Goal: Task Accomplishment & Management: Manage account settings

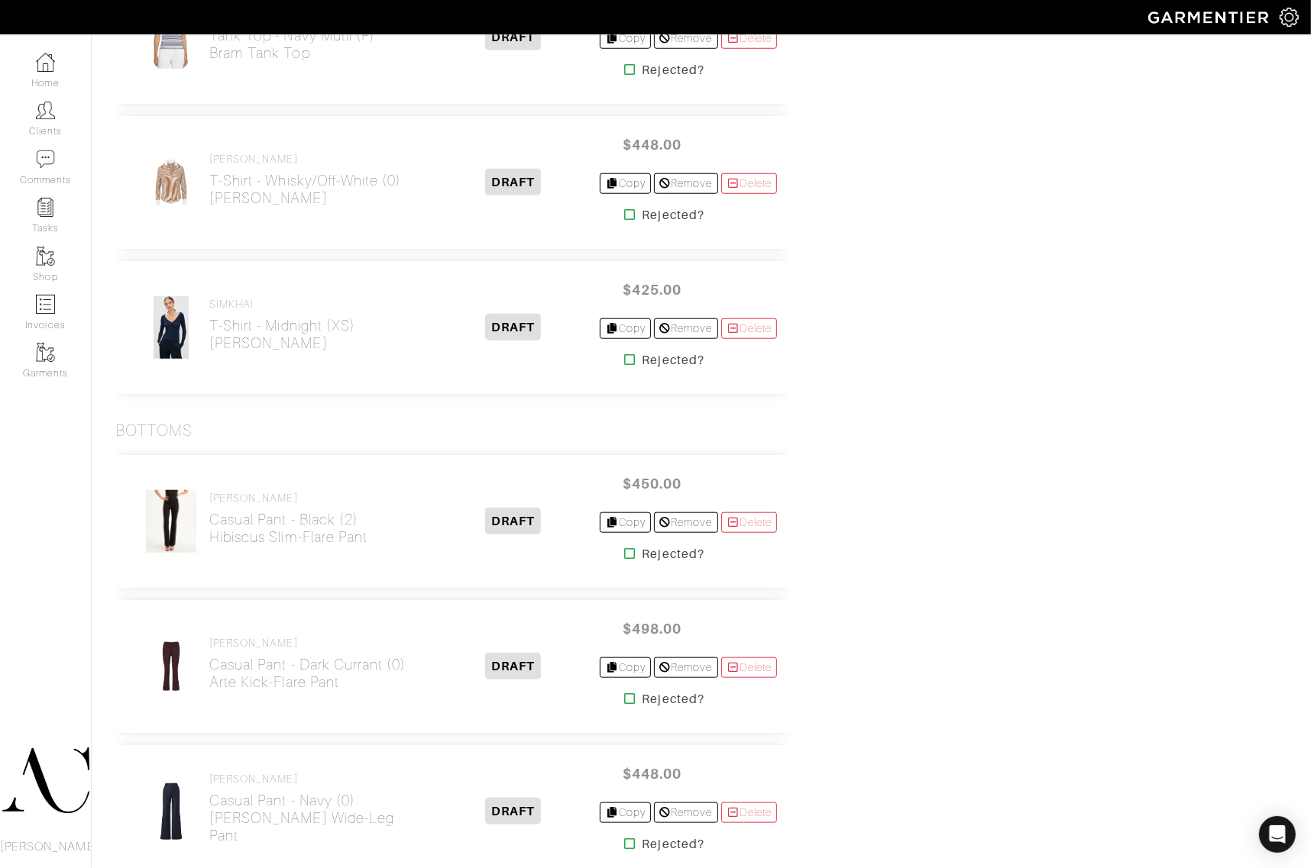
scroll to position [1216, 0]
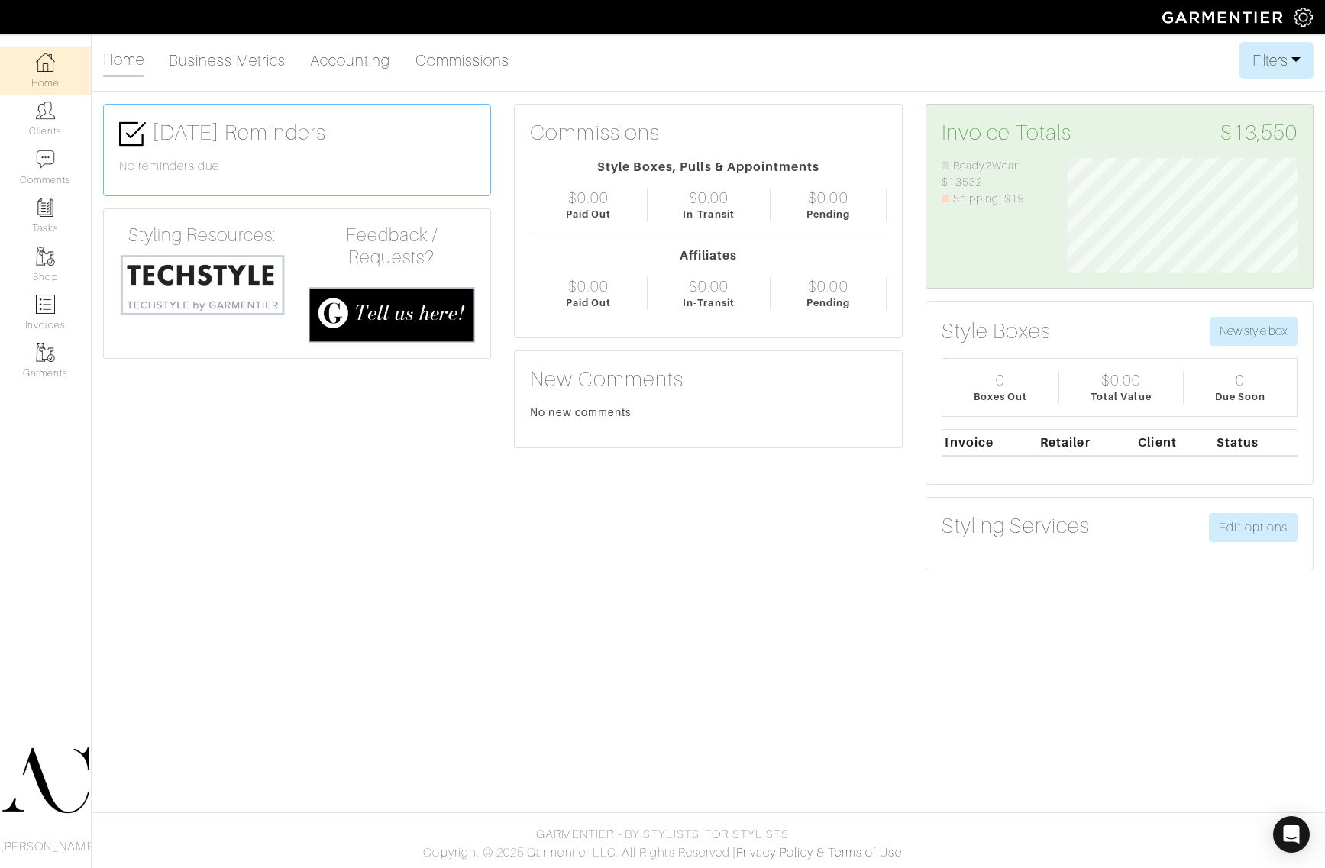
scroll to position [115, 253]
click at [44, 302] on img at bounding box center [45, 304] width 19 height 19
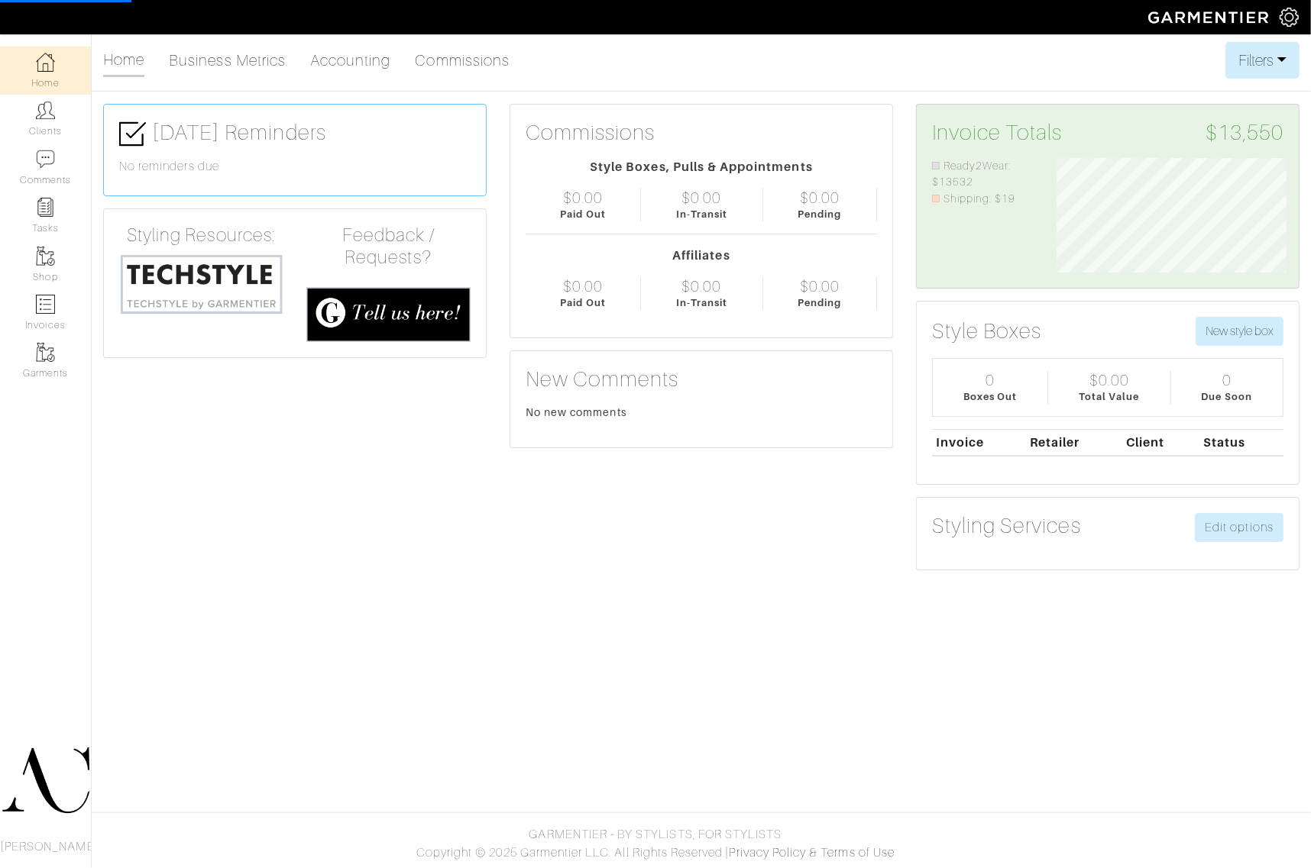
select select
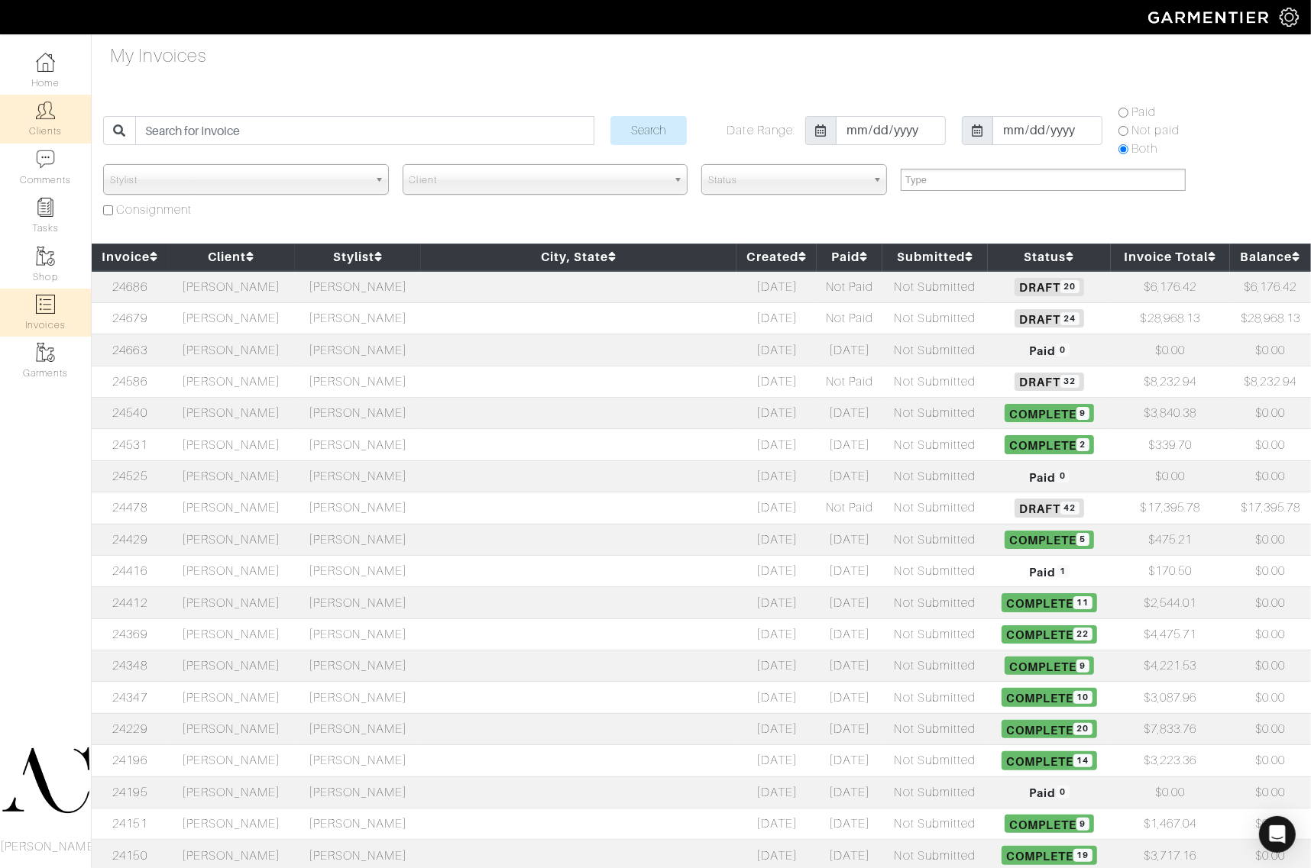
click at [59, 120] on link "Clients" at bounding box center [45, 119] width 91 height 48
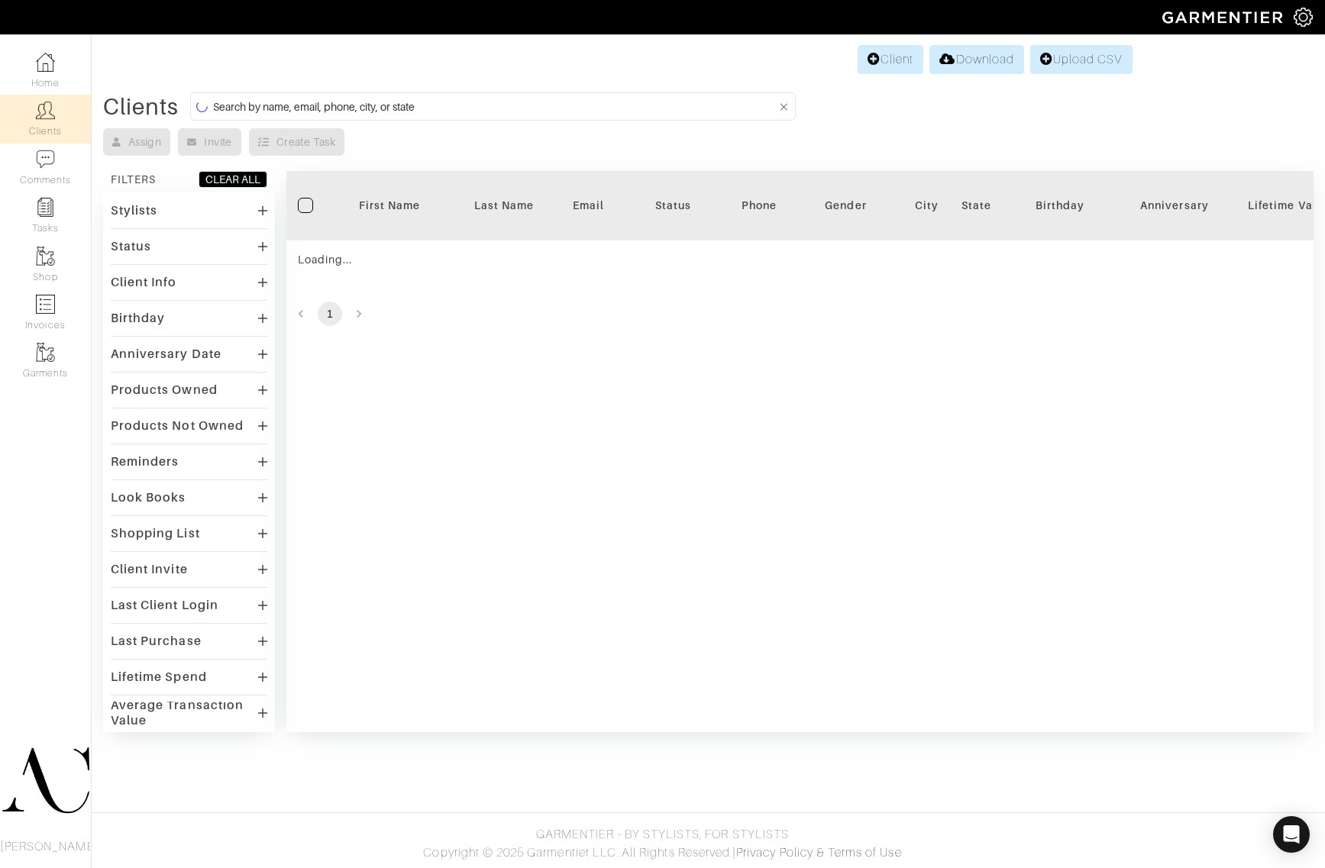
click at [330, 96] on form at bounding box center [493, 106] width 606 height 28
click at [338, 100] on input at bounding box center [495, 106] width 564 height 19
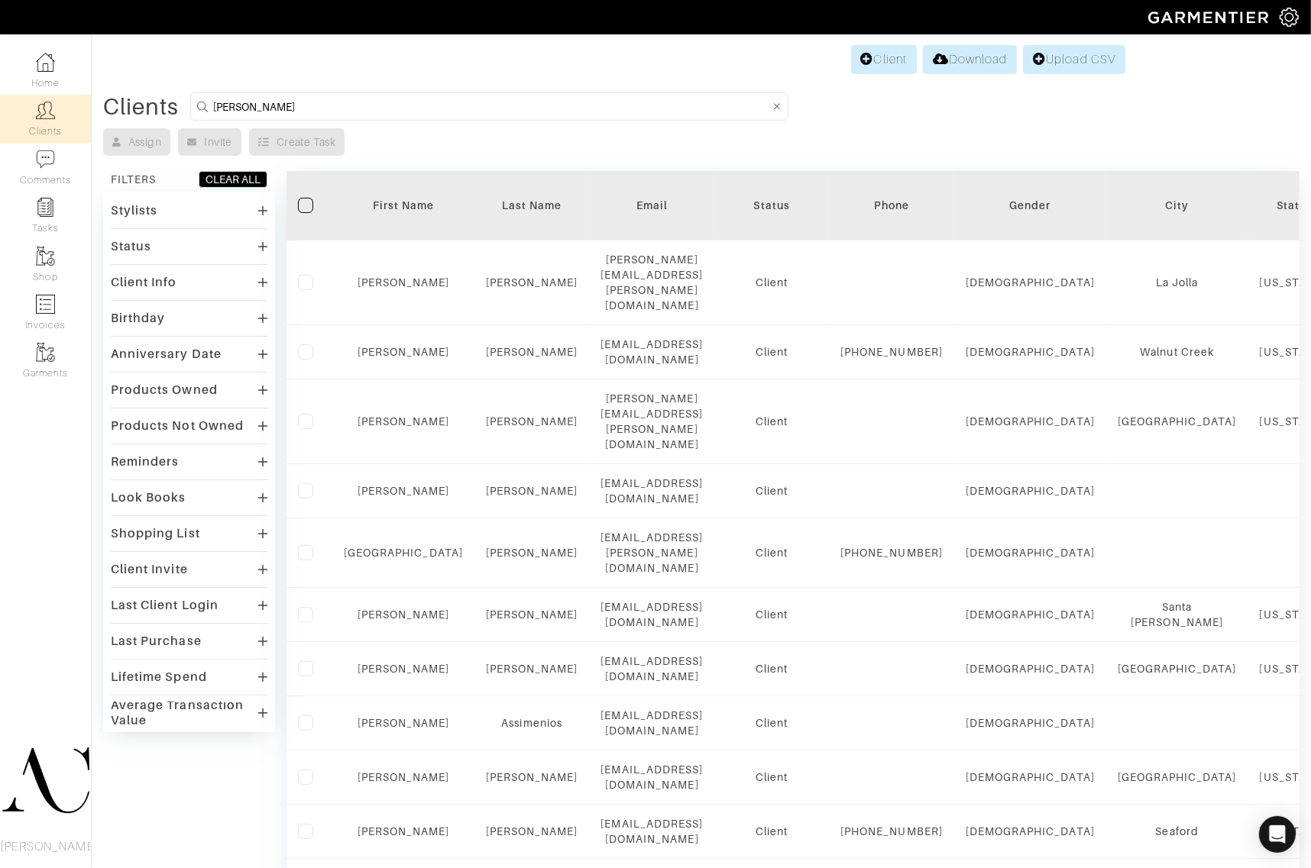
type input "Sonia Castner"
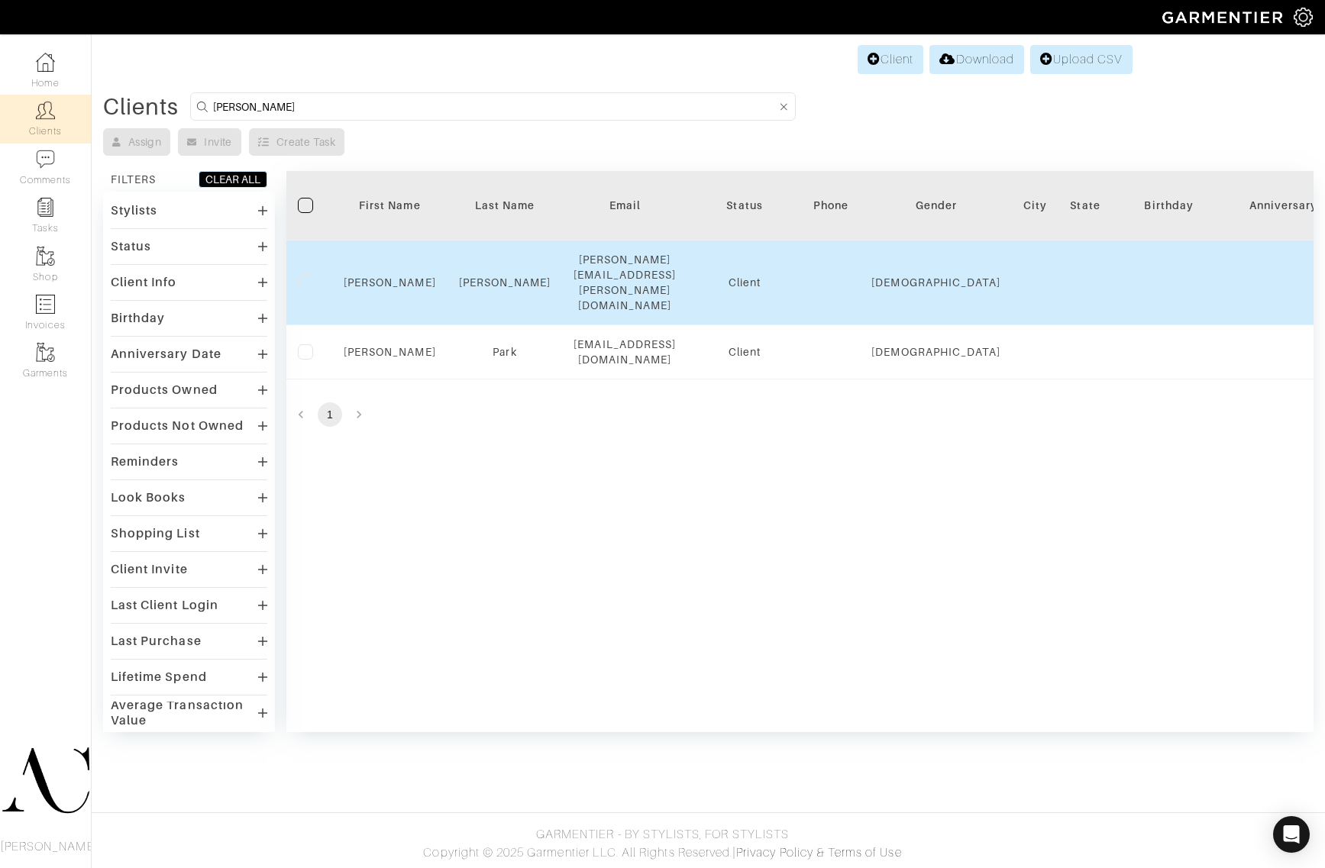
click at [687, 281] on td "[PERSON_NAME][EMAIL_ADDRESS][PERSON_NAME][DOMAIN_NAME]" at bounding box center [624, 283] width 125 height 85
click at [687, 260] on td "[PERSON_NAME][EMAIL_ADDRESS][PERSON_NAME][DOMAIN_NAME]" at bounding box center [624, 283] width 125 height 85
click at [388, 276] on link "[PERSON_NAME]" at bounding box center [390, 282] width 92 height 12
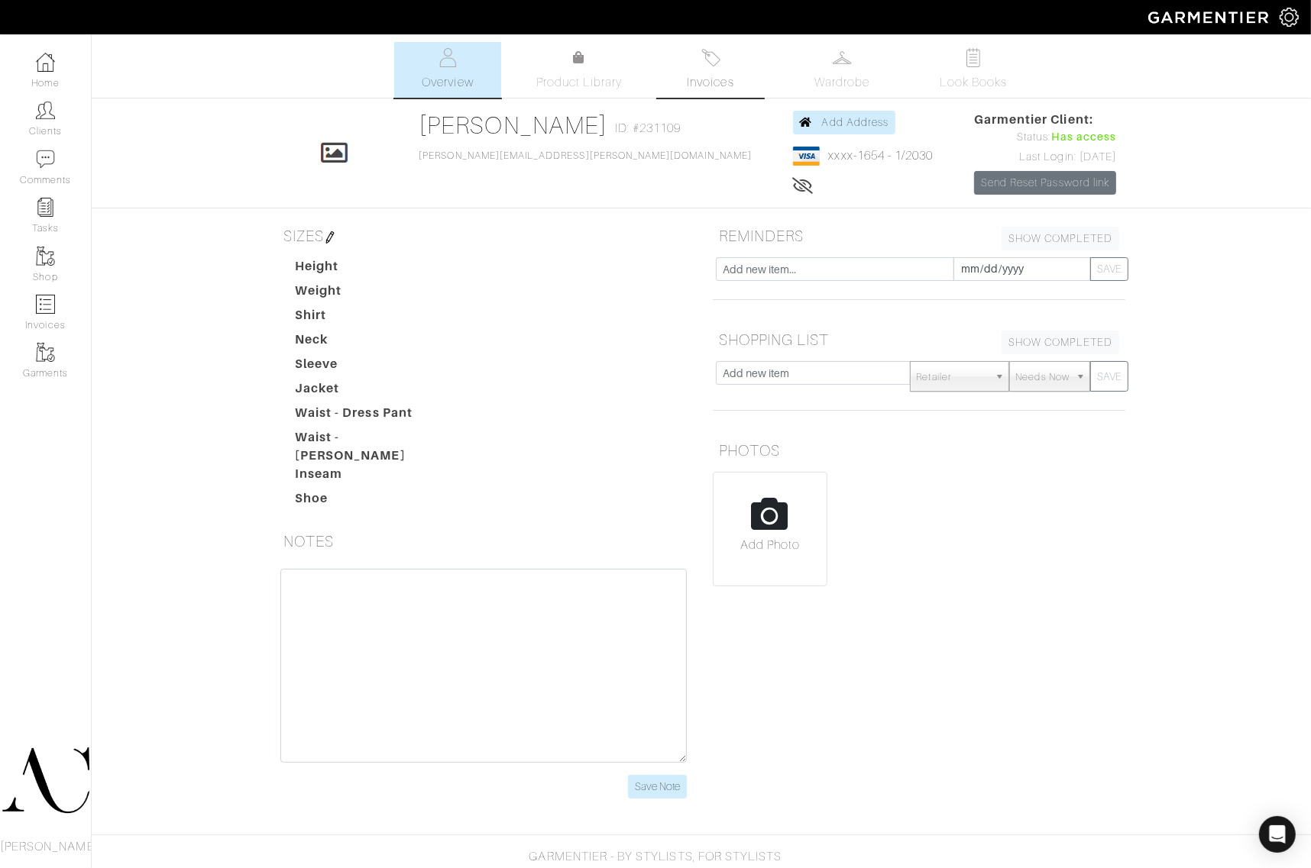
click at [722, 59] on link "Invoices" at bounding box center [710, 70] width 107 height 56
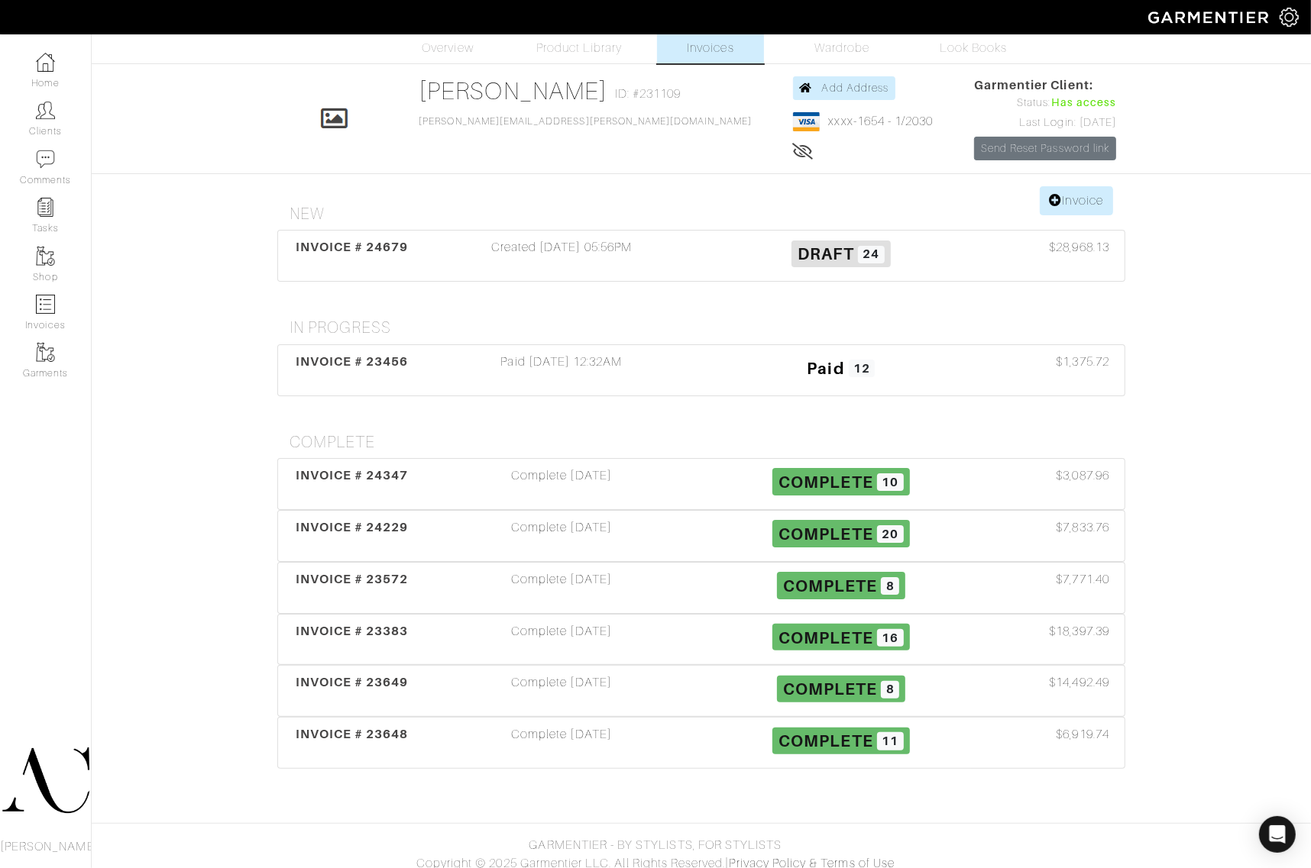
scroll to position [44, 0]
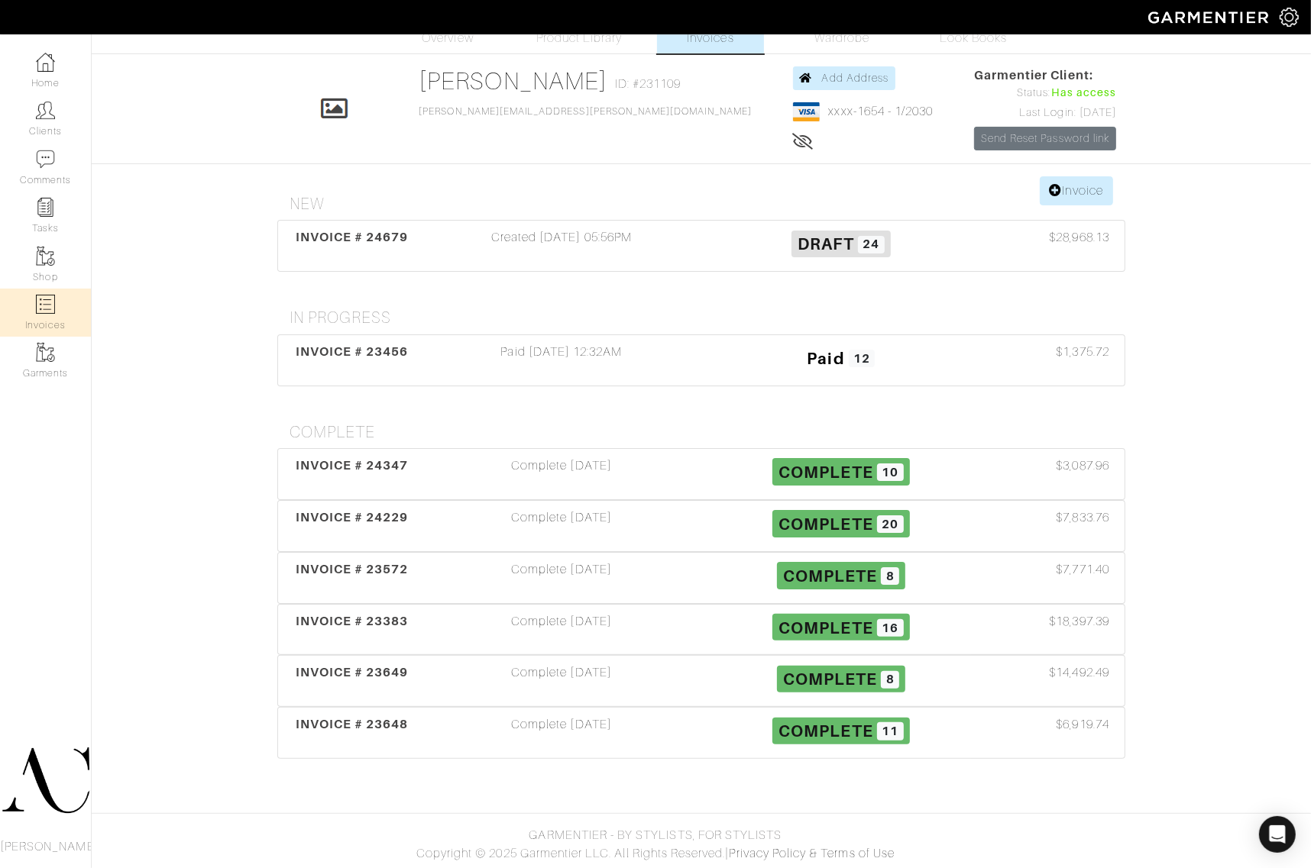
click at [54, 307] on img at bounding box center [45, 304] width 19 height 19
select select
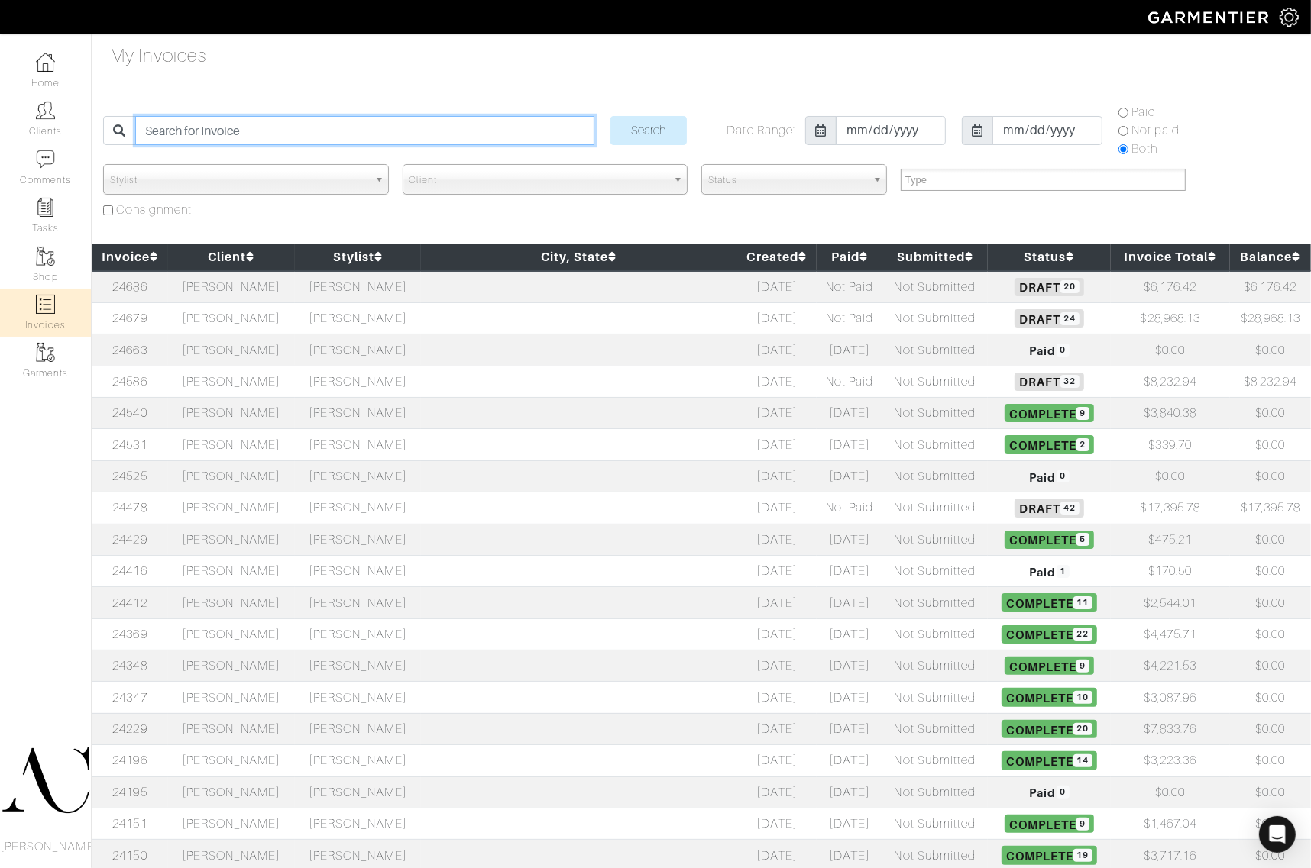
click at [395, 134] on input "search" at bounding box center [364, 130] width 458 height 29
click at [568, 63] on div "My Invoices Search Date Range: 2018-01-10 2025-09-26 Paid Not paid Both Stylist…" at bounding box center [655, 572] width 1311 height 1060
click at [494, 126] on input "search" at bounding box center [364, 130] width 458 height 29
click at [225, 120] on input "search" at bounding box center [364, 130] width 458 height 29
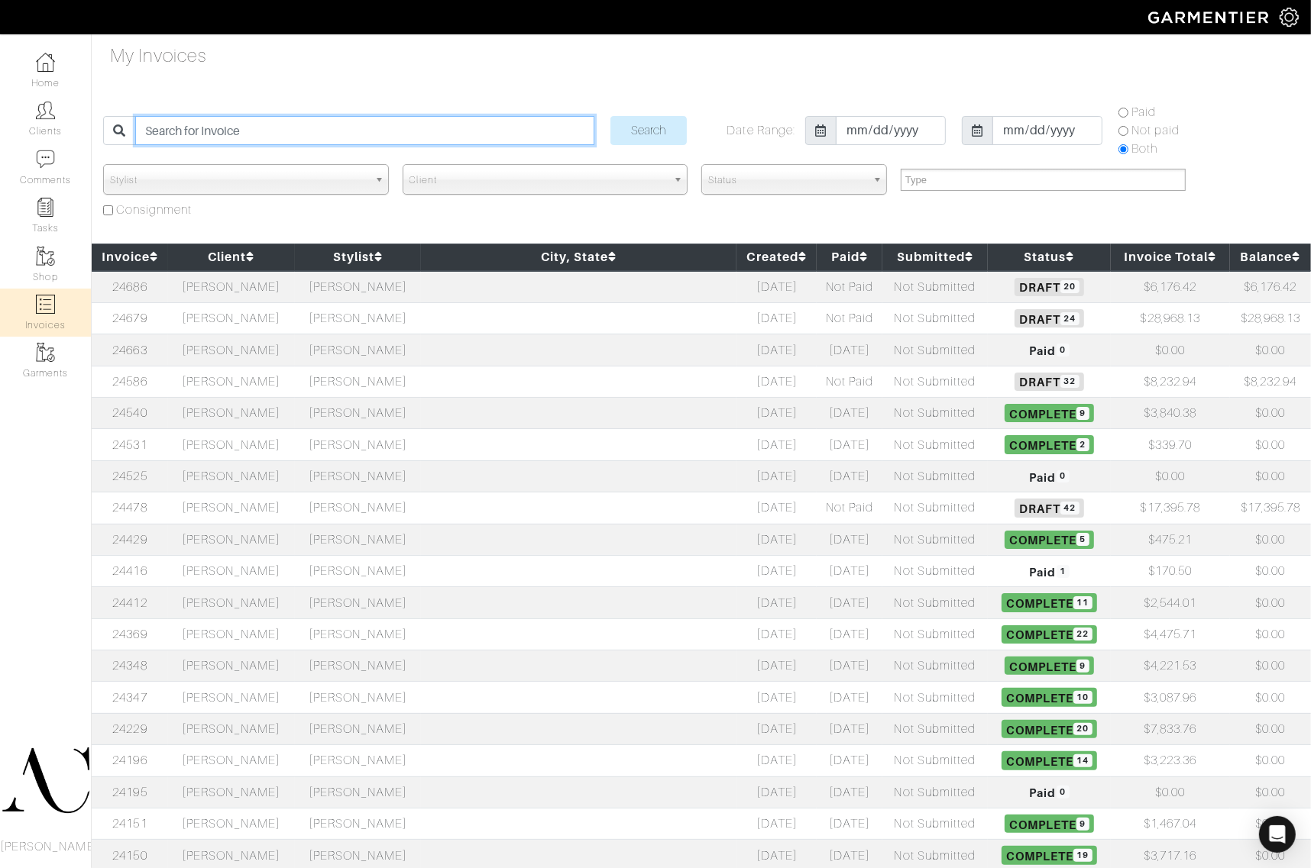
paste input "14529"
type input "14529"
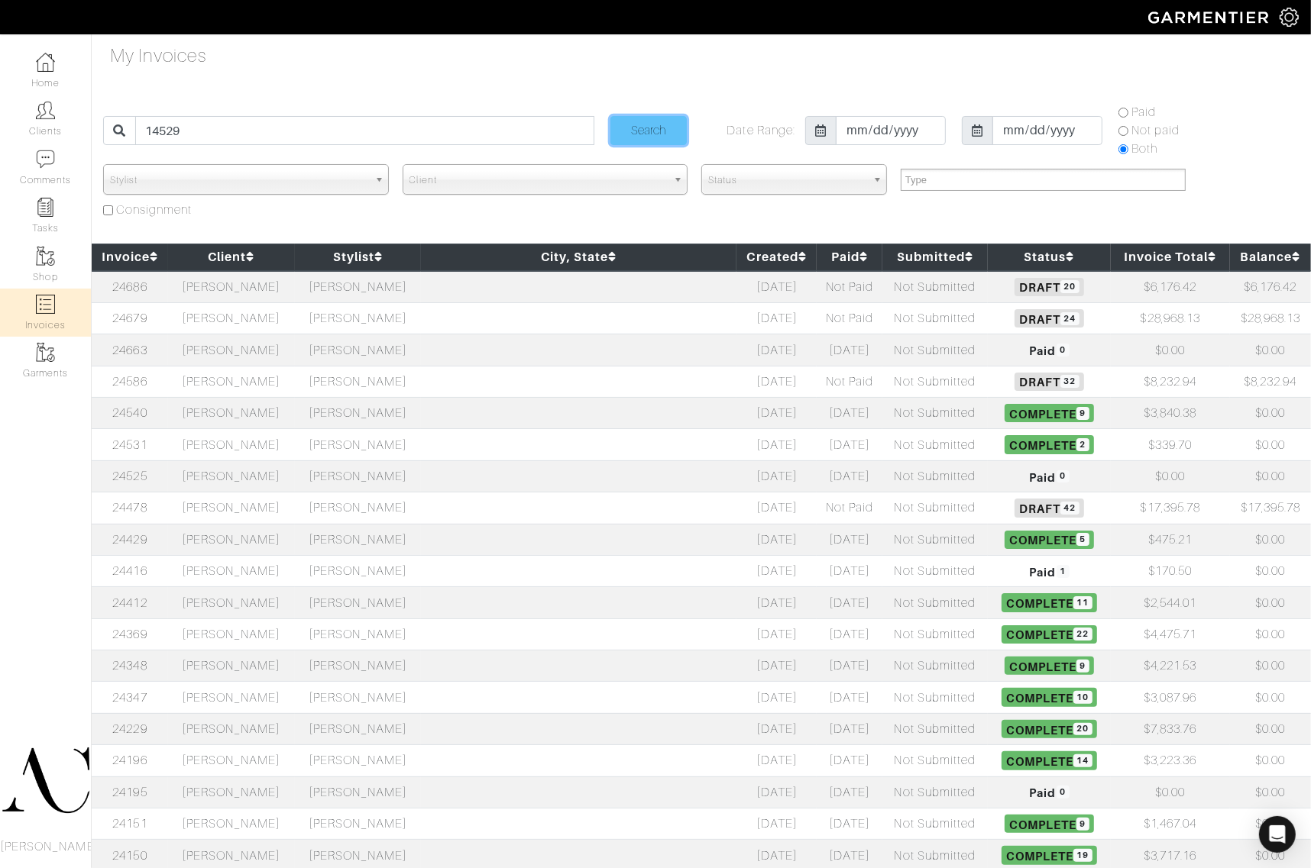
click at [661, 128] on input "Search" at bounding box center [648, 130] width 76 height 29
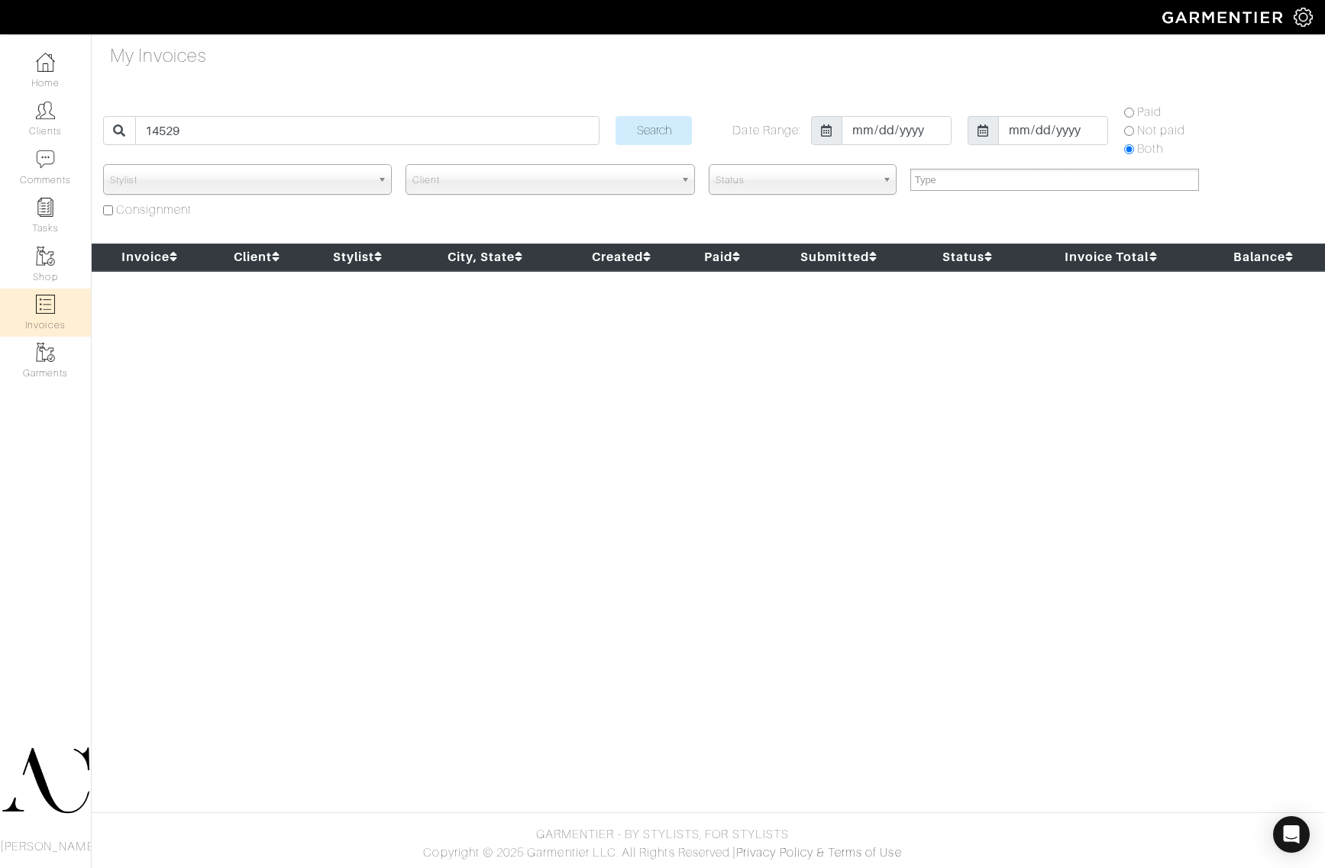
select select
click at [46, 128] on link "Clients" at bounding box center [45, 119] width 91 height 48
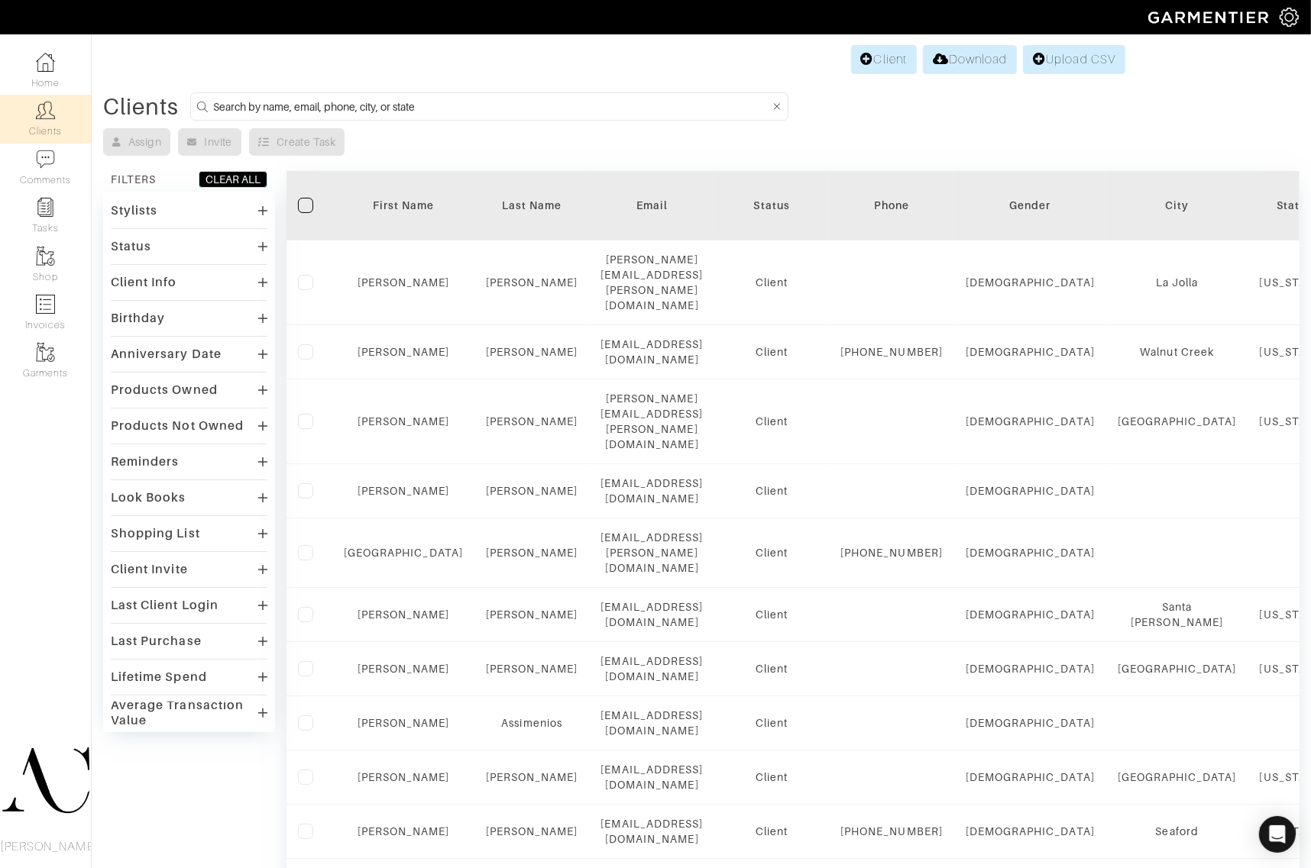
click at [865, 132] on div "Assign Invite Create Task" at bounding box center [701, 141] width 1196 height 27
click at [409, 96] on form at bounding box center [489, 106] width 598 height 28
click at [409, 104] on input at bounding box center [491, 106] width 556 height 19
click at [354, 94] on form "[PERSON_NAME]" at bounding box center [489, 106] width 598 height 28
click at [348, 108] on input "[PERSON_NAME]" at bounding box center [491, 106] width 556 height 19
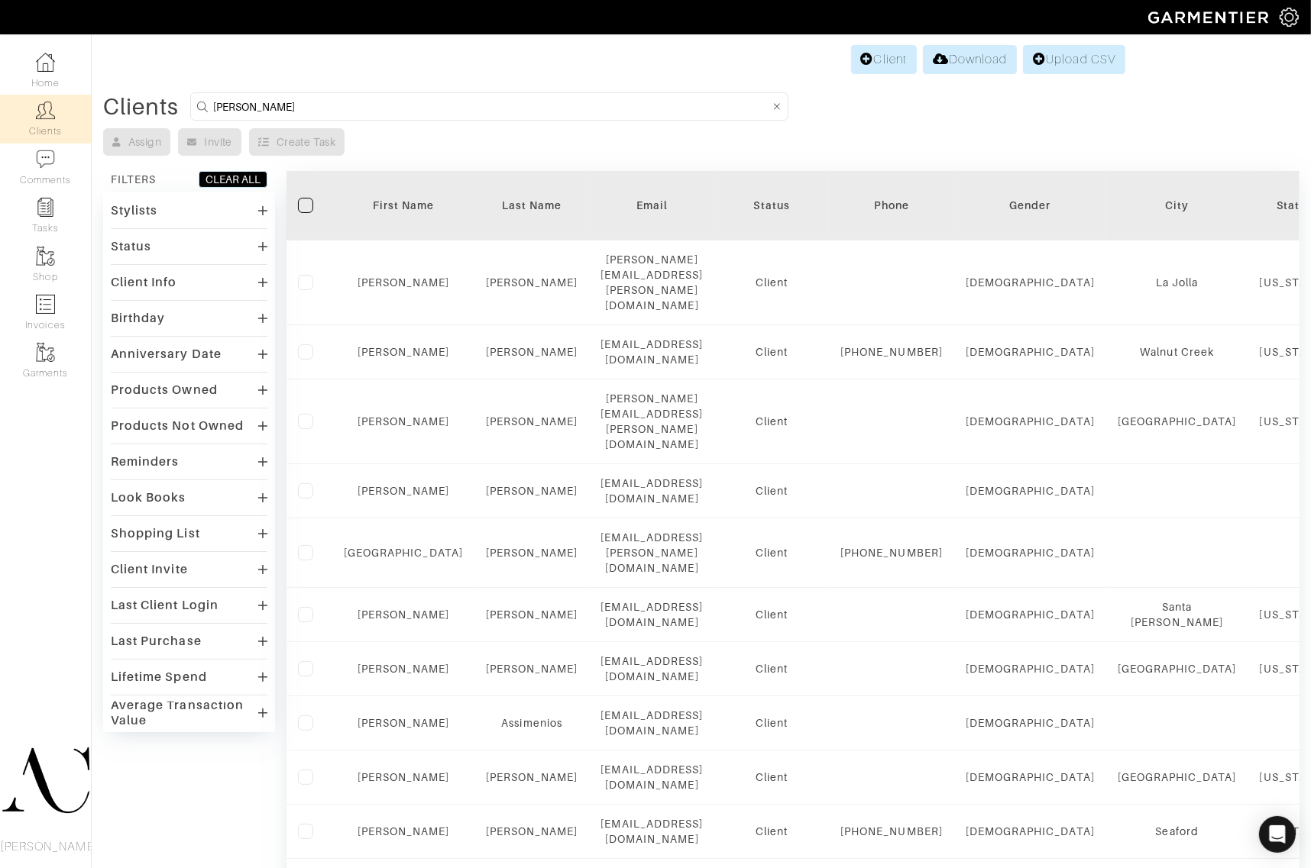
type input "Sonia Kastner"
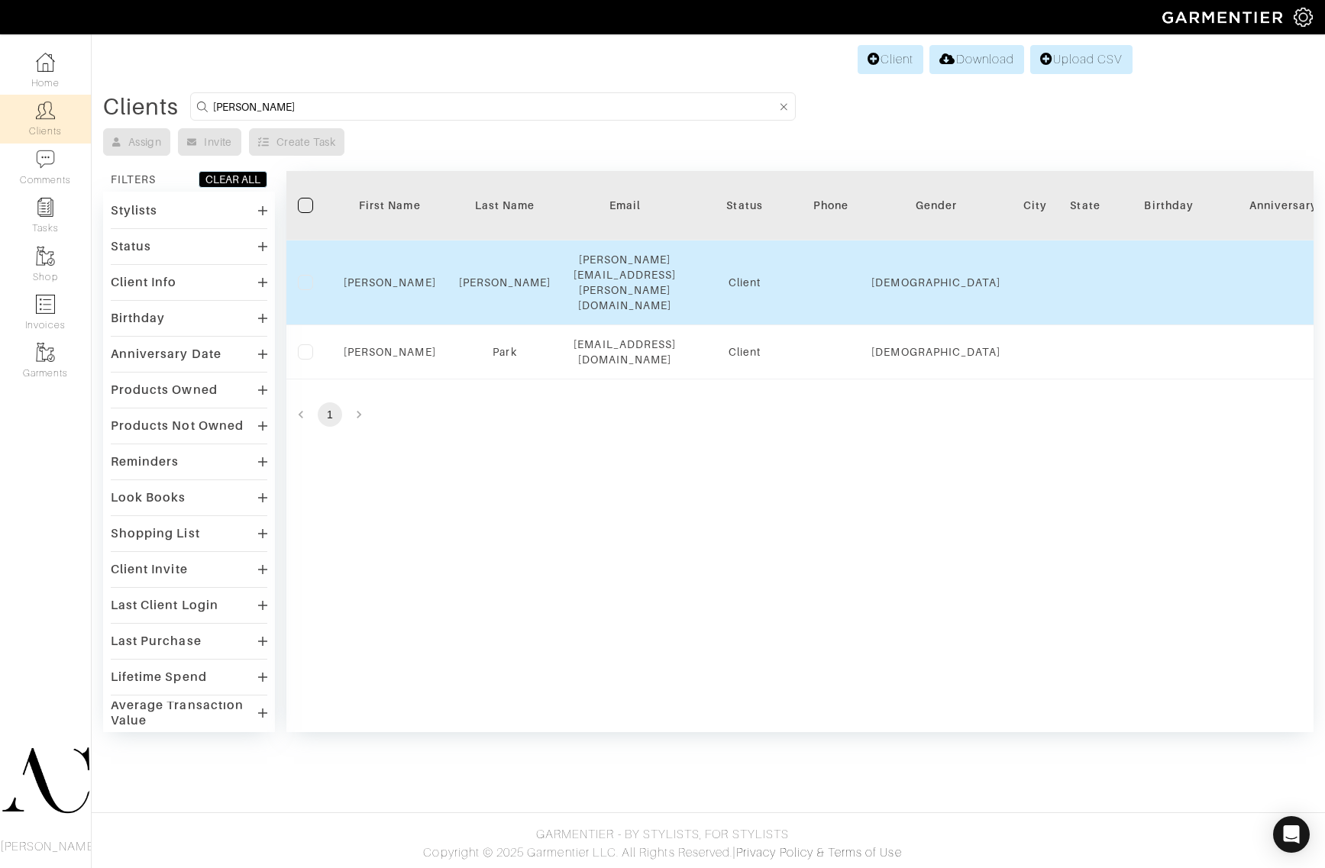
click at [475, 275] on div "Kastner" at bounding box center [505, 282] width 92 height 15
click at [517, 276] on link "Kastner" at bounding box center [505, 282] width 92 height 12
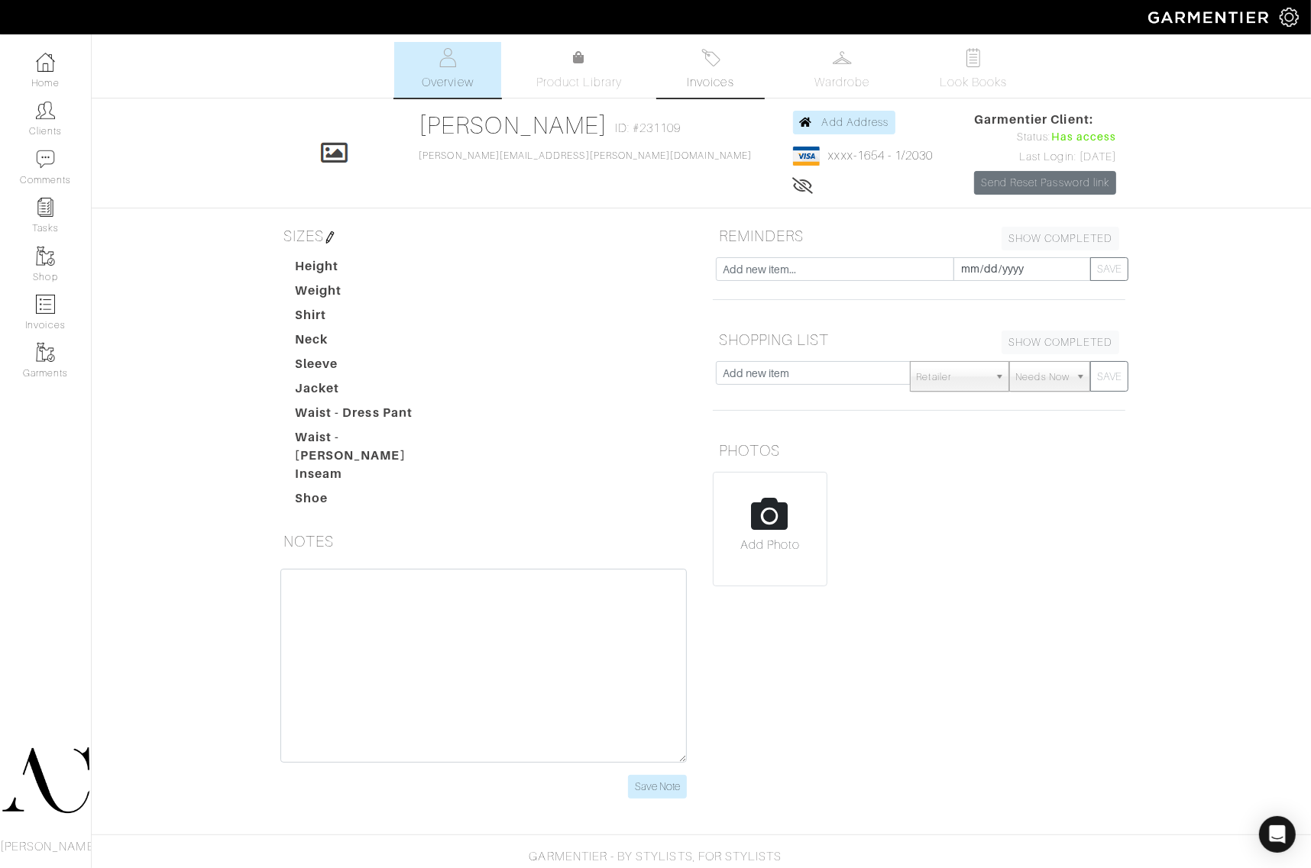
click at [726, 70] on link "Invoices" at bounding box center [710, 70] width 107 height 56
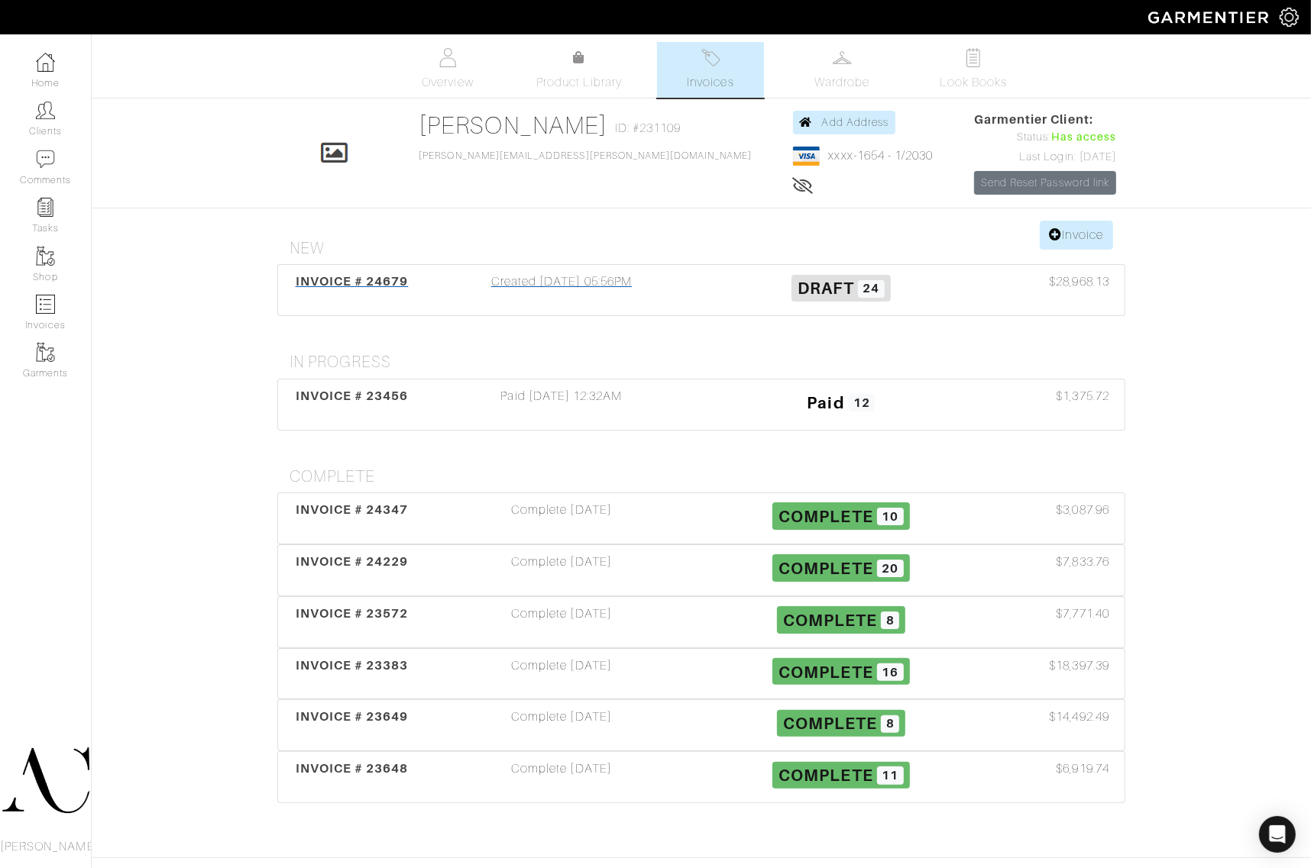
click at [631, 292] on div "Created [DATE] 05:56PM" at bounding box center [562, 290] width 280 height 35
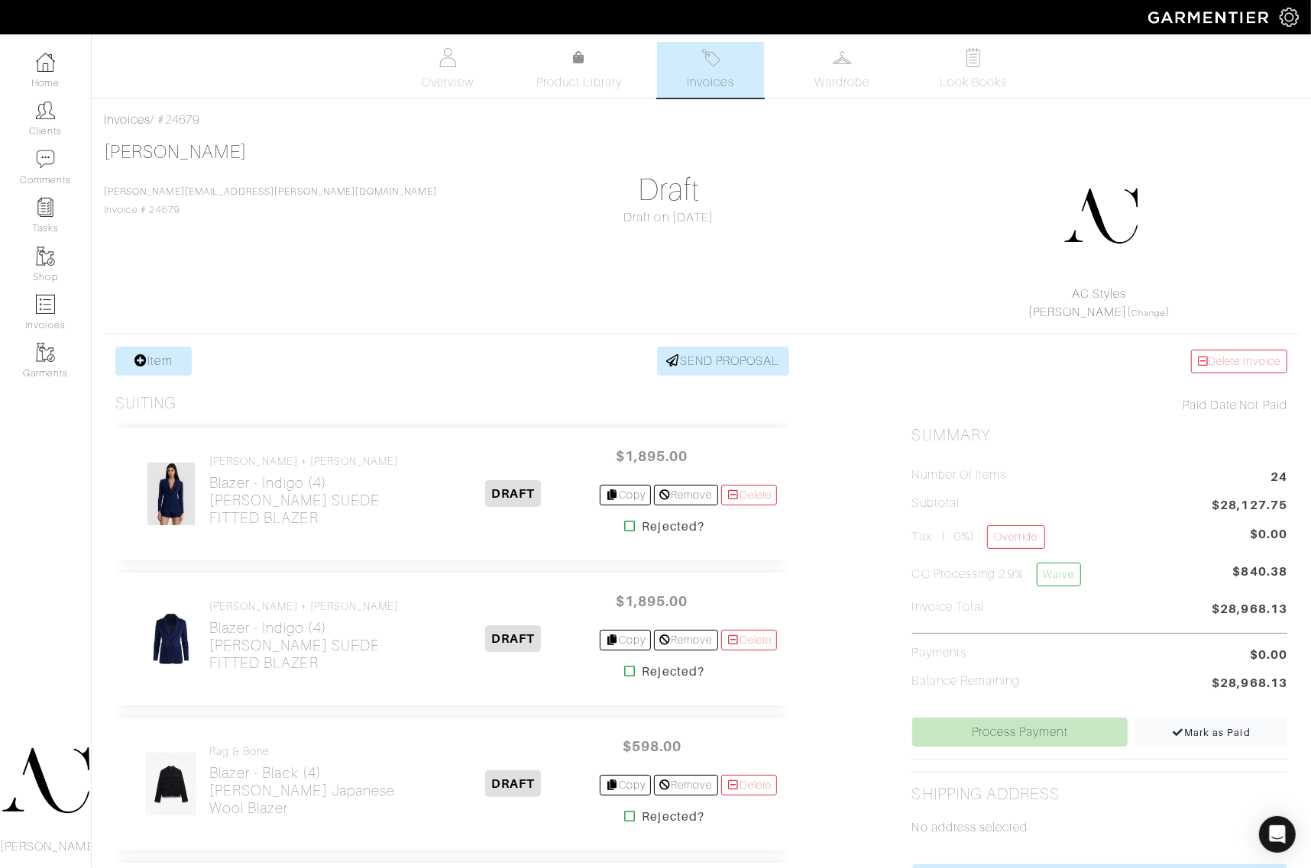
click at [930, 197] on div at bounding box center [1101, 215] width 358 height 137
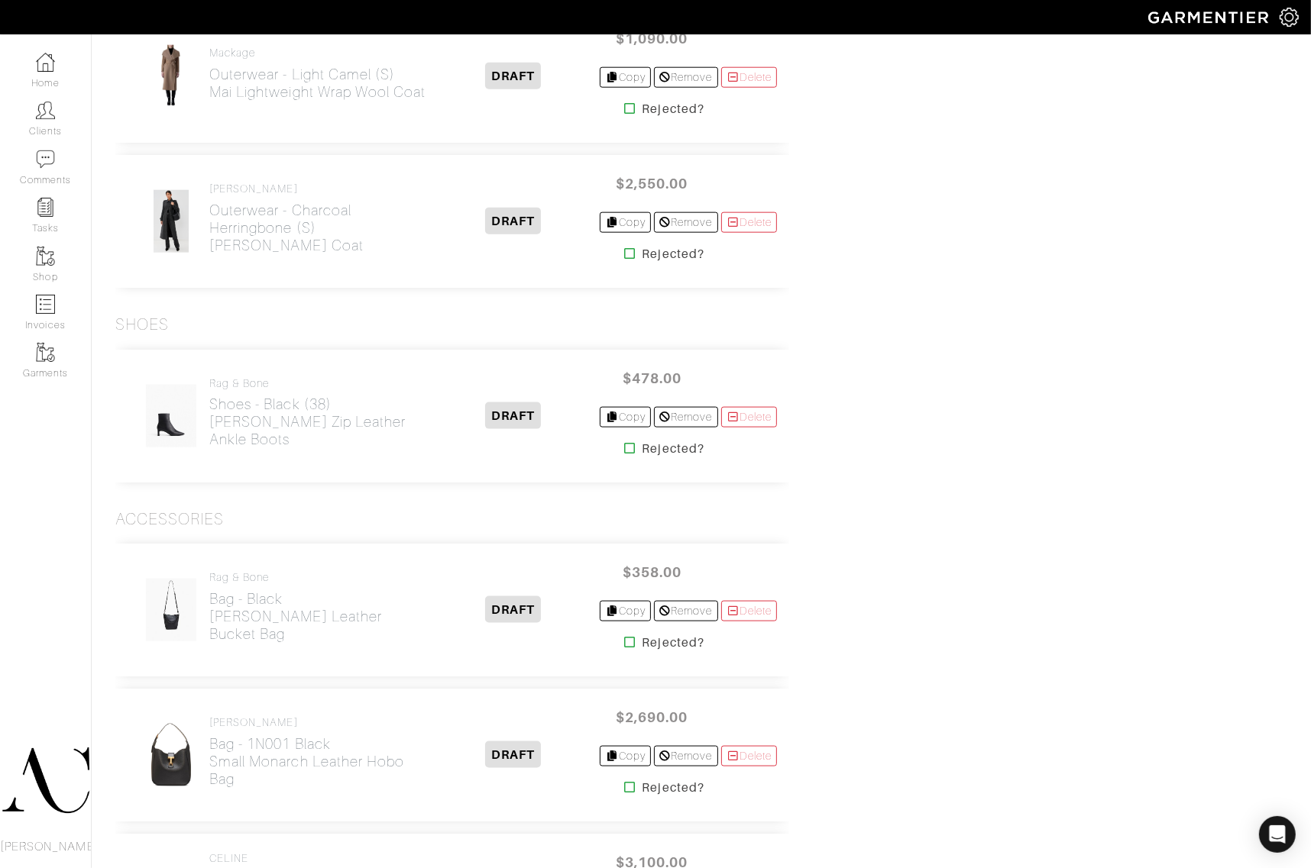
scroll to position [512, 0]
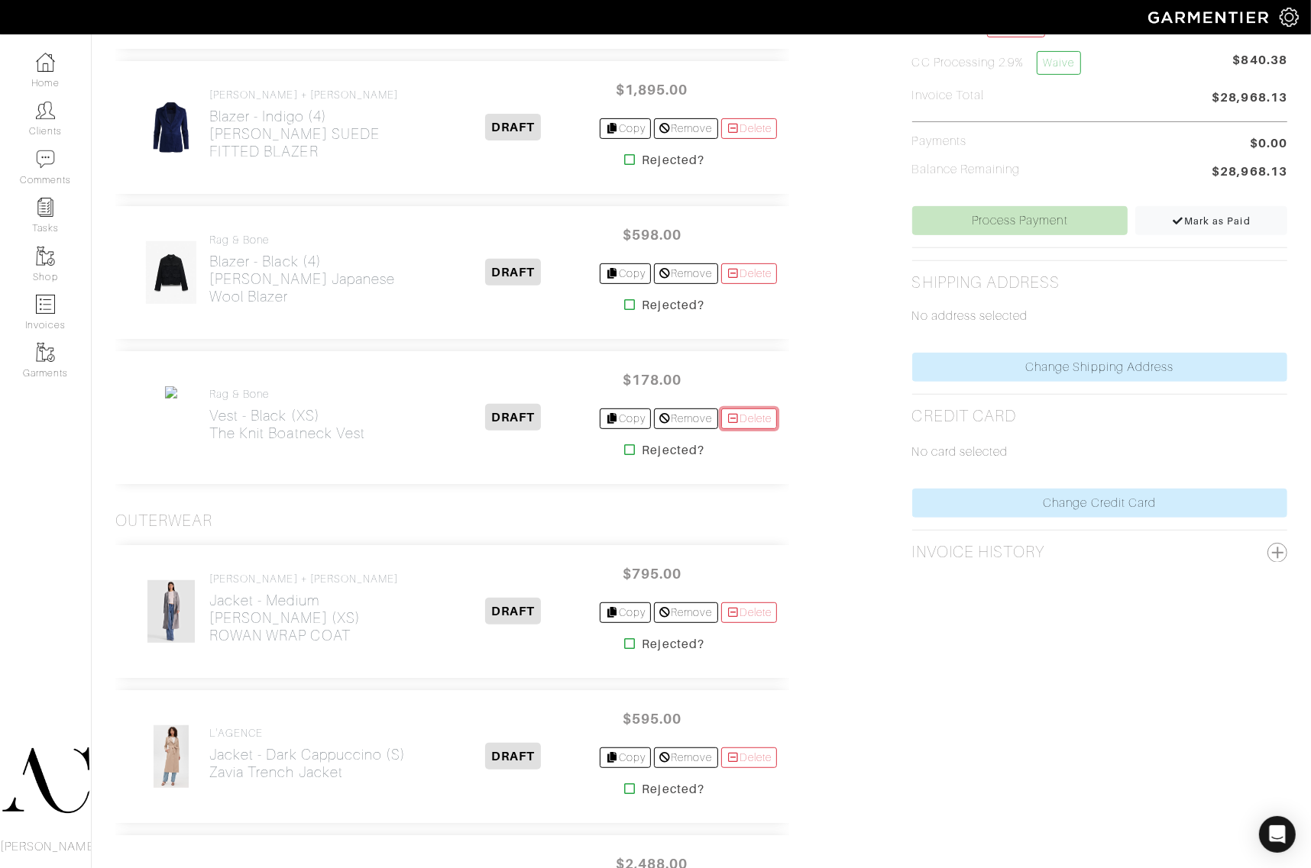
click at [746, 411] on link "Delete" at bounding box center [749, 419] width 57 height 21
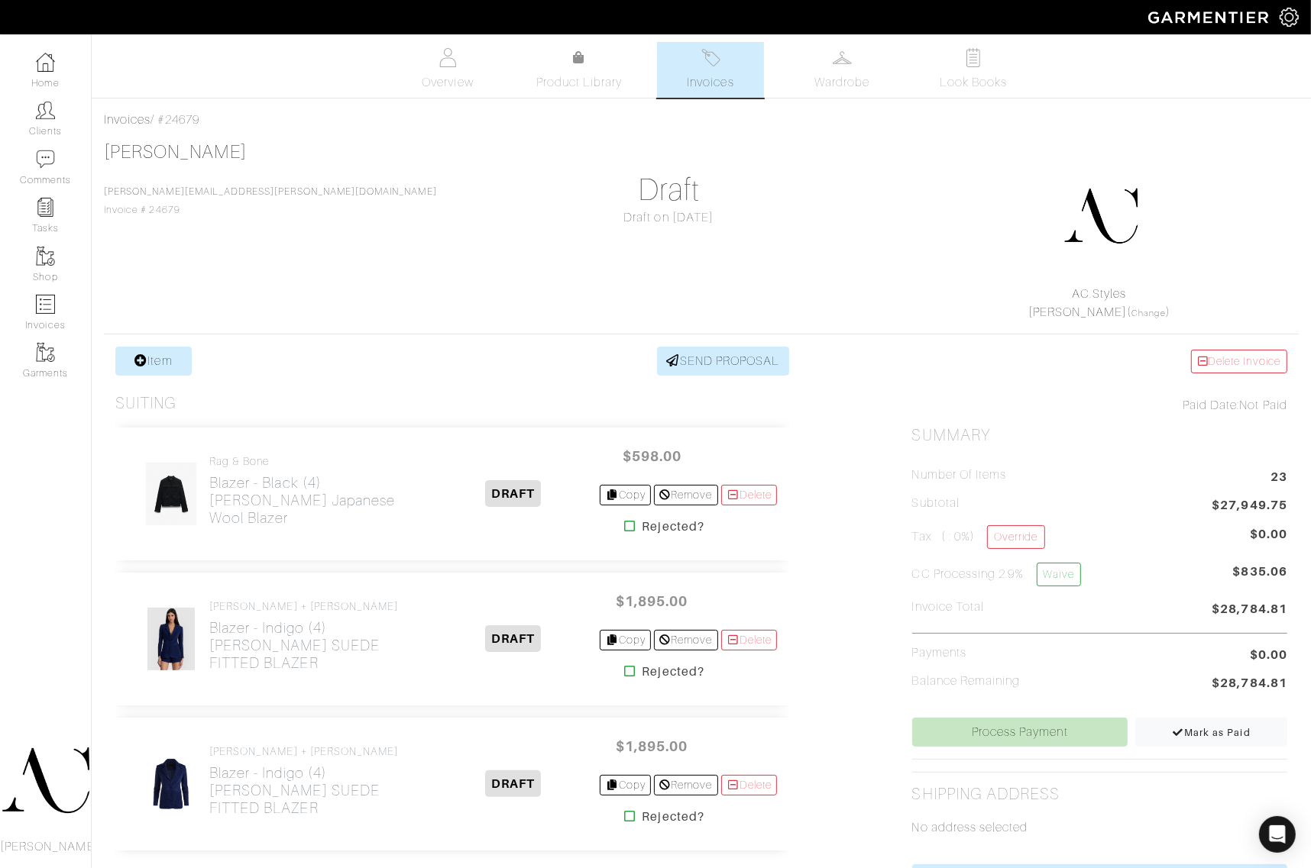
click at [987, 182] on div at bounding box center [1101, 215] width 358 height 137
